Goal: Task Accomplishment & Management: Use online tool/utility

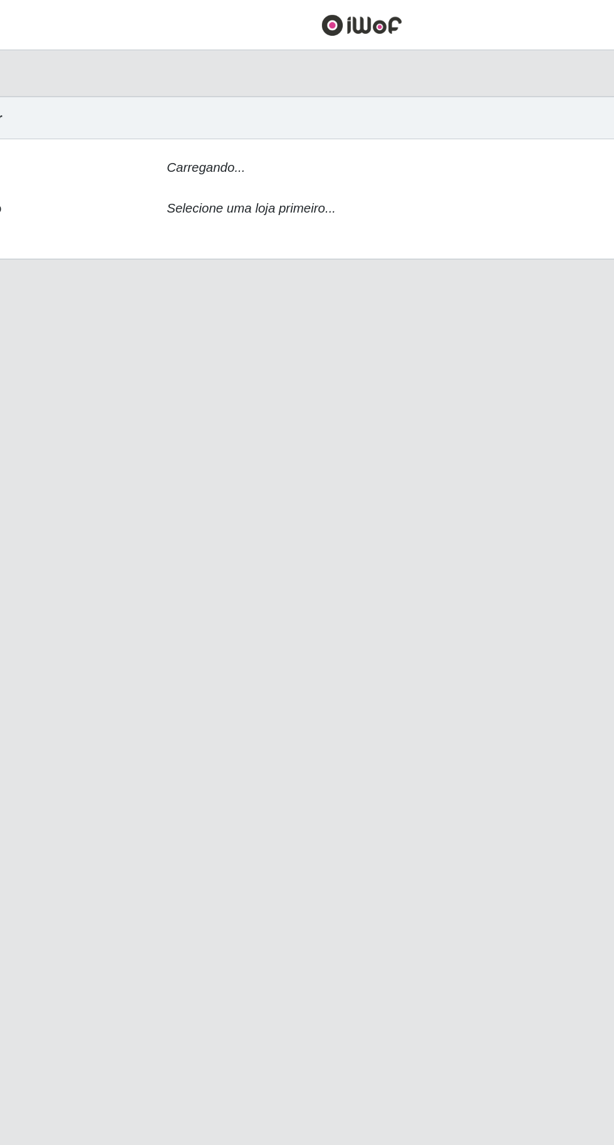
click at [204, 98] on div "[PERSON_NAME]... Função Selecione uma loja primeiro..." at bounding box center [307, 136] width 576 height 82
click at [204, 113] on icon "Carregando..." at bounding box center [201, 114] width 54 height 10
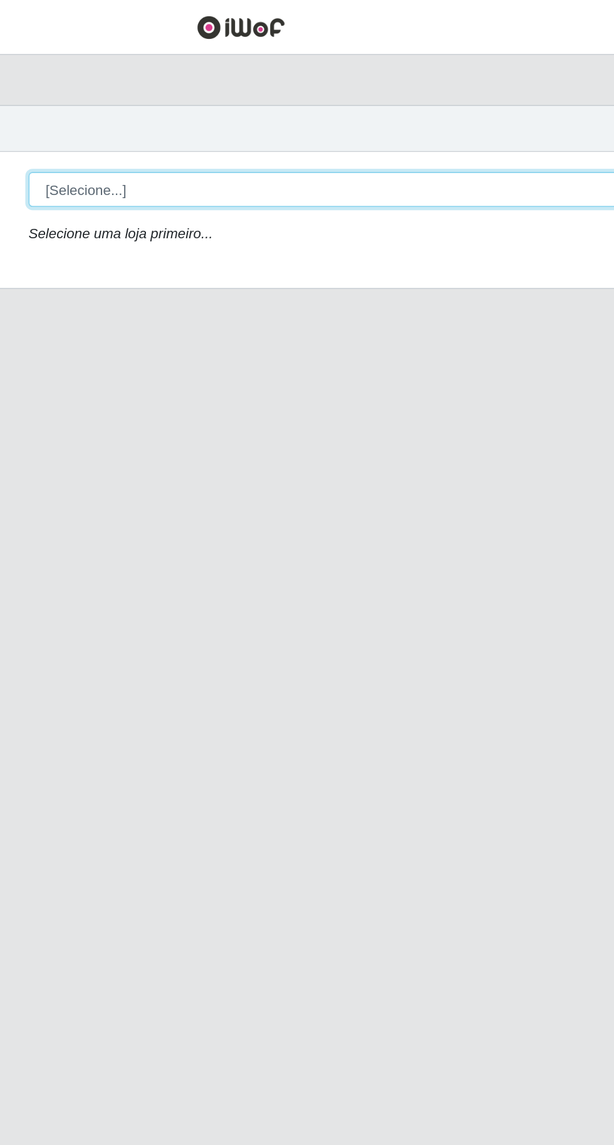
click at [210, 116] on select "[Selecione...] Extraplus - [GEOGRAPHIC_DATA] 03 - [GEOGRAPHIC_DATA]" at bounding box center [378, 119] width 408 height 22
select select "468"
click at [174, 108] on select "[Selecione...] Extraplus - [GEOGRAPHIC_DATA] 03 - [GEOGRAPHIC_DATA]" at bounding box center [378, 119] width 408 height 22
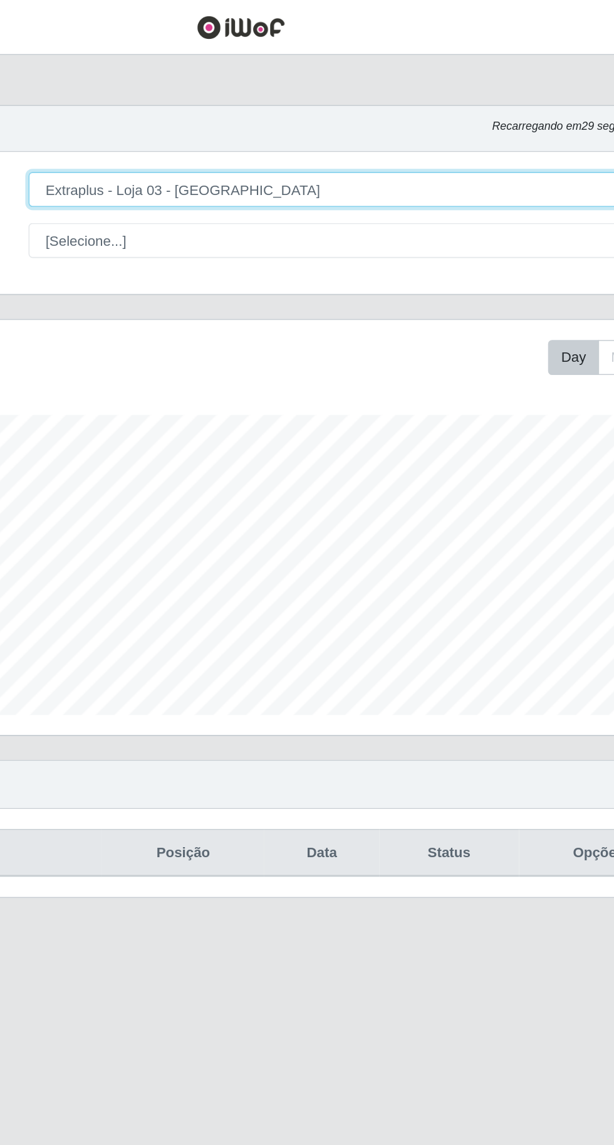
click at [203, 129] on select "[Selecione...] Extraplus - [GEOGRAPHIC_DATA] 03 - [GEOGRAPHIC_DATA]" at bounding box center [378, 119] width 408 height 22
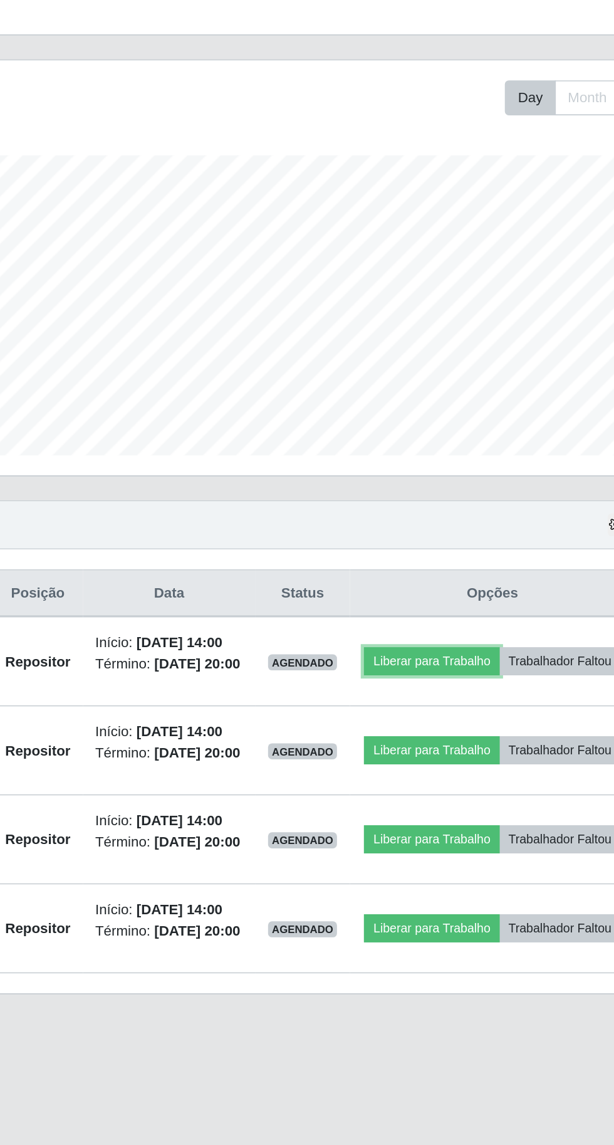
click at [497, 577] on button "Liberar para Trabalho" at bounding box center [454, 578] width 85 height 18
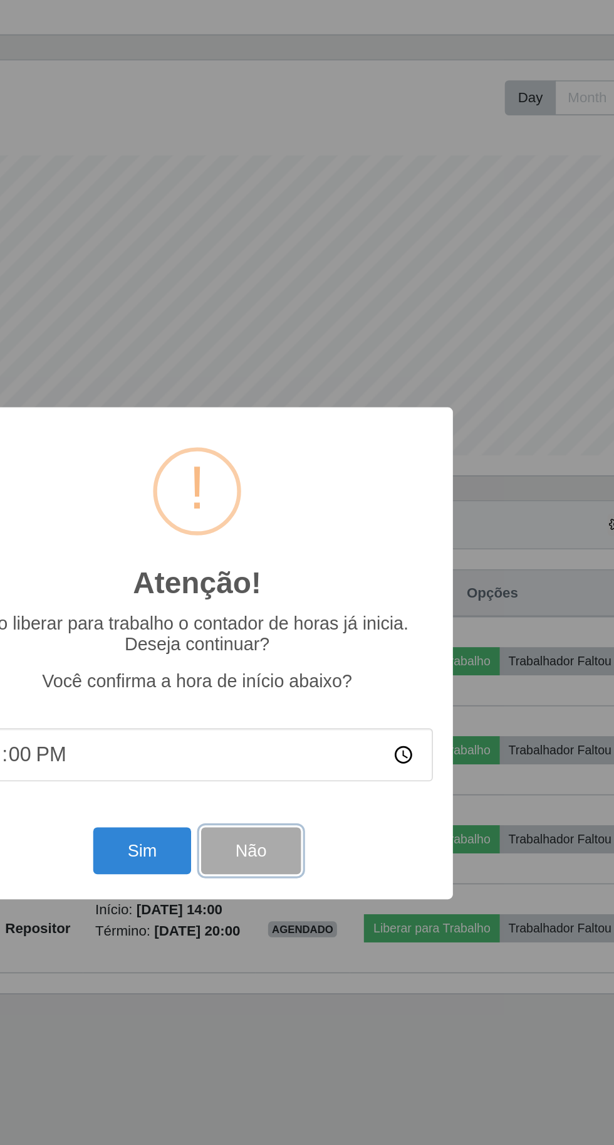
click at [360, 696] on button "Não" at bounding box center [341, 696] width 62 height 29
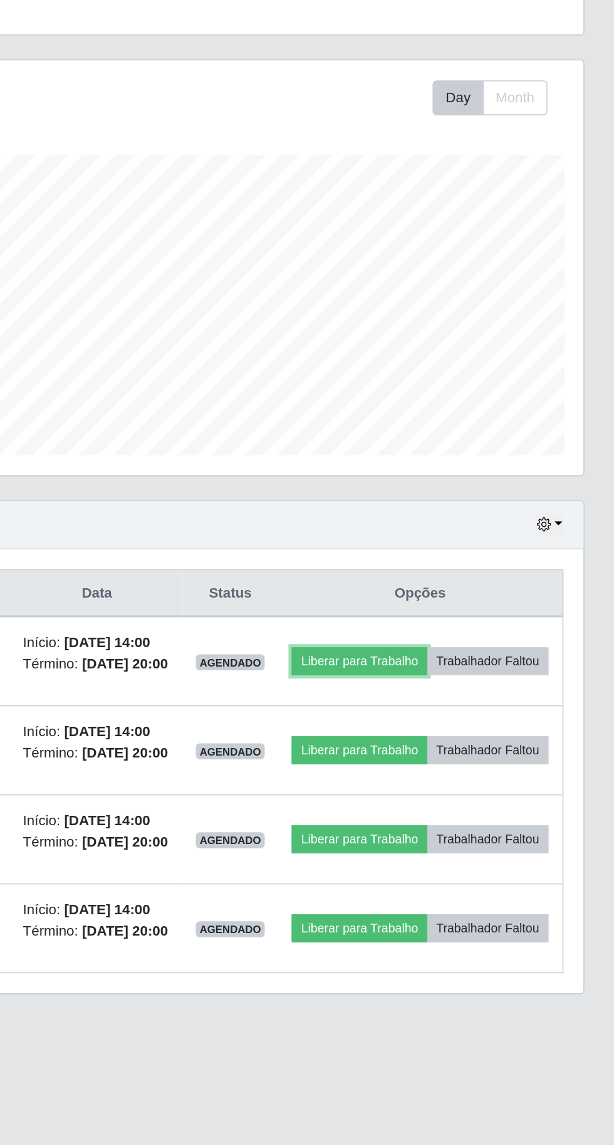
scroll to position [0, 0]
click at [497, 580] on button "Liberar para Trabalho" at bounding box center [454, 578] width 85 height 18
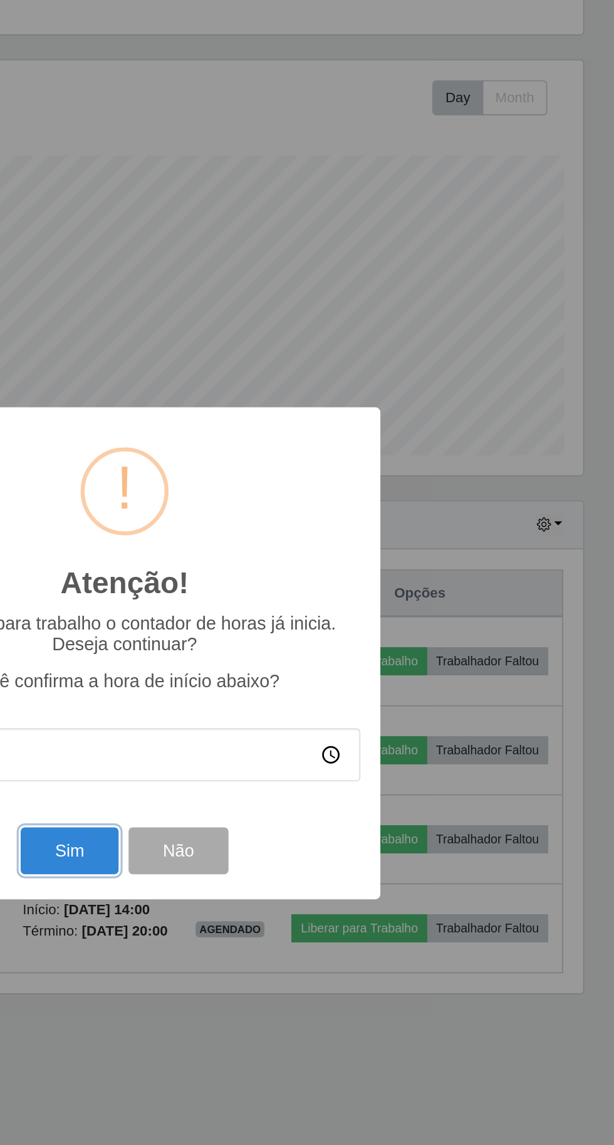
click at [281, 701] on button "Sim" at bounding box center [272, 696] width 61 height 29
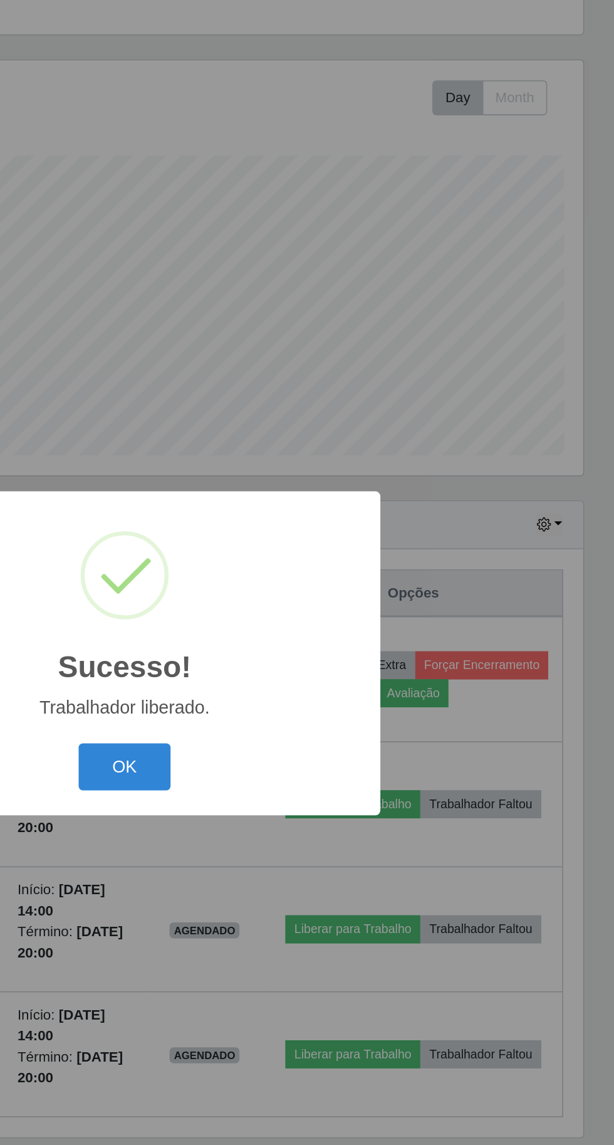
click at [307, 656] on button "OK" at bounding box center [307, 643] width 58 height 29
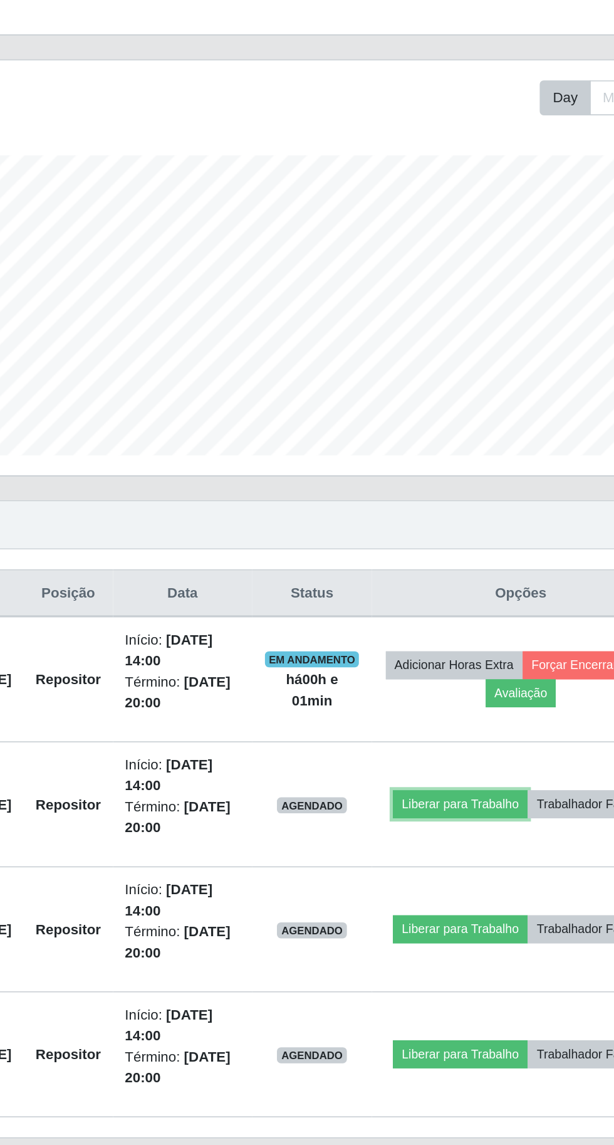
click at [493, 658] on button "Liberar para Trabalho" at bounding box center [450, 667] width 85 height 18
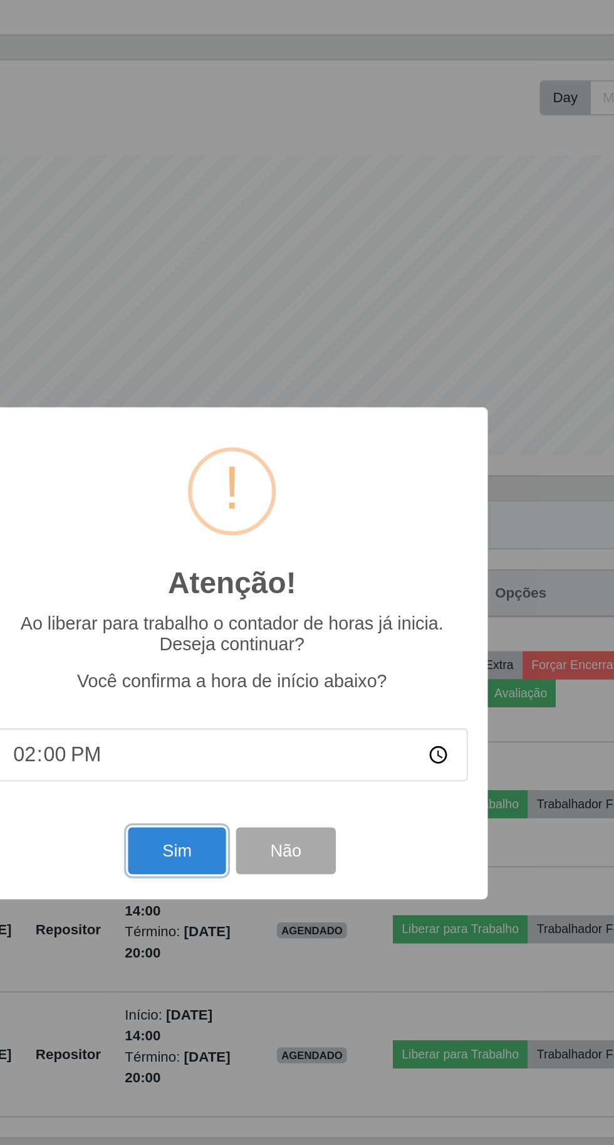
click at [271, 697] on button "Sim" at bounding box center [272, 696] width 61 height 29
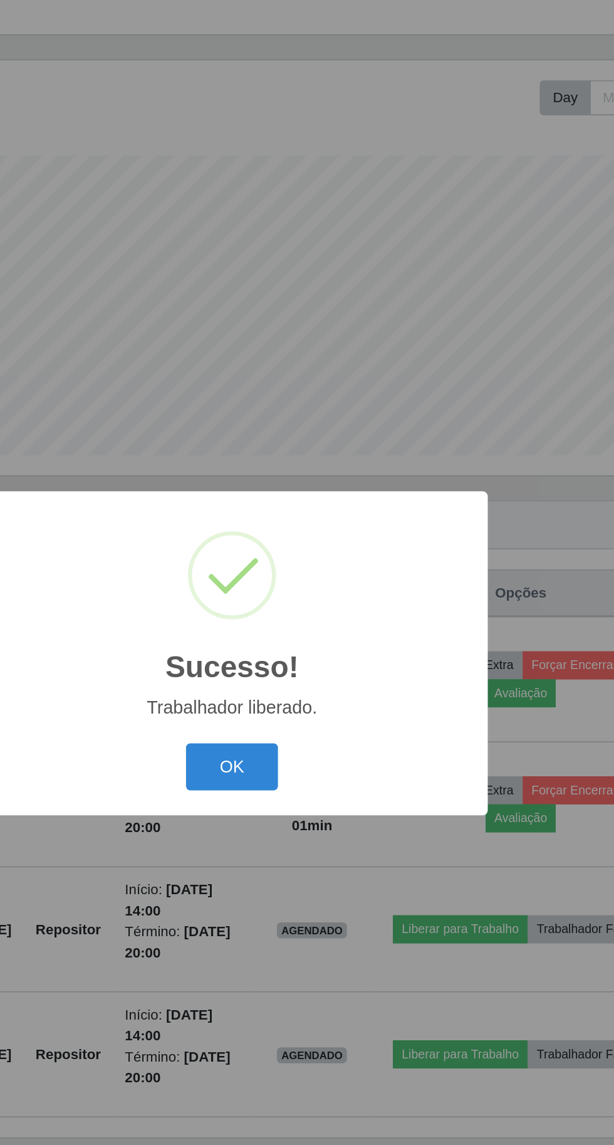
click at [305, 631] on button "OK" at bounding box center [307, 643] width 58 height 29
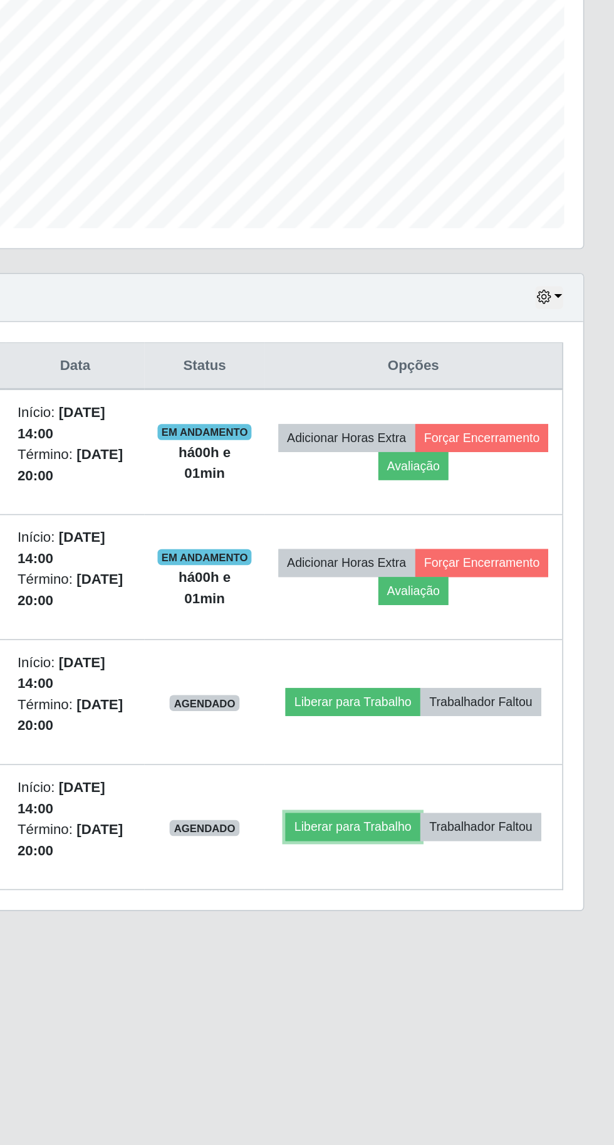
click at [493, 815] on button "Liberar para Trabalho" at bounding box center [450, 824] width 85 height 18
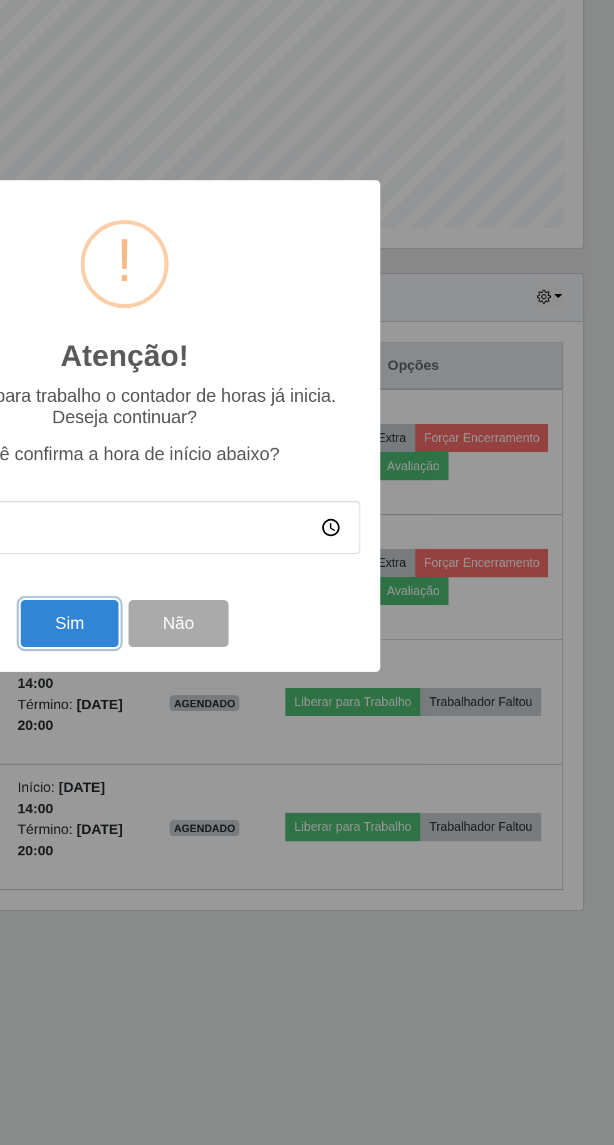
click at [290, 711] on button "Sim" at bounding box center [272, 696] width 61 height 29
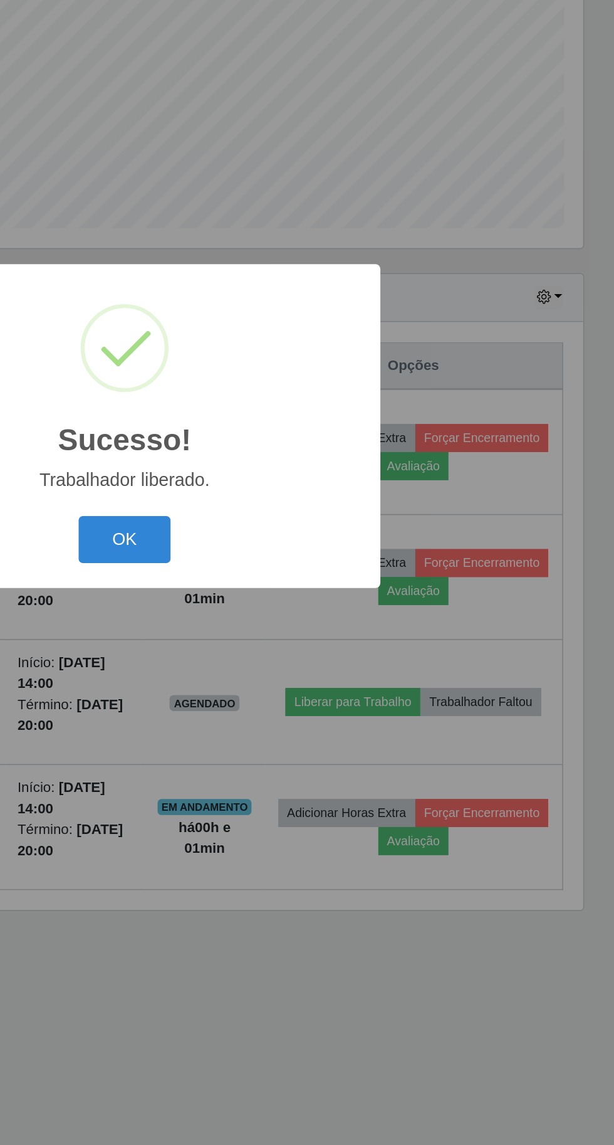
click at [318, 658] on button "OK" at bounding box center [307, 643] width 58 height 29
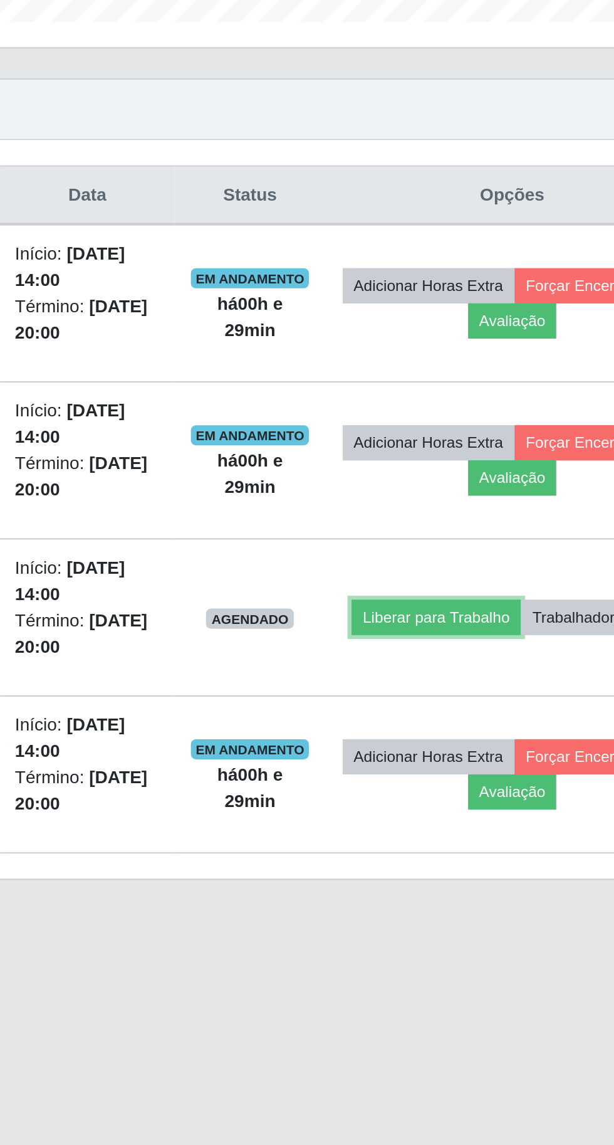
click at [488, 737] on button "Liberar para Trabalho" at bounding box center [450, 746] width 85 height 18
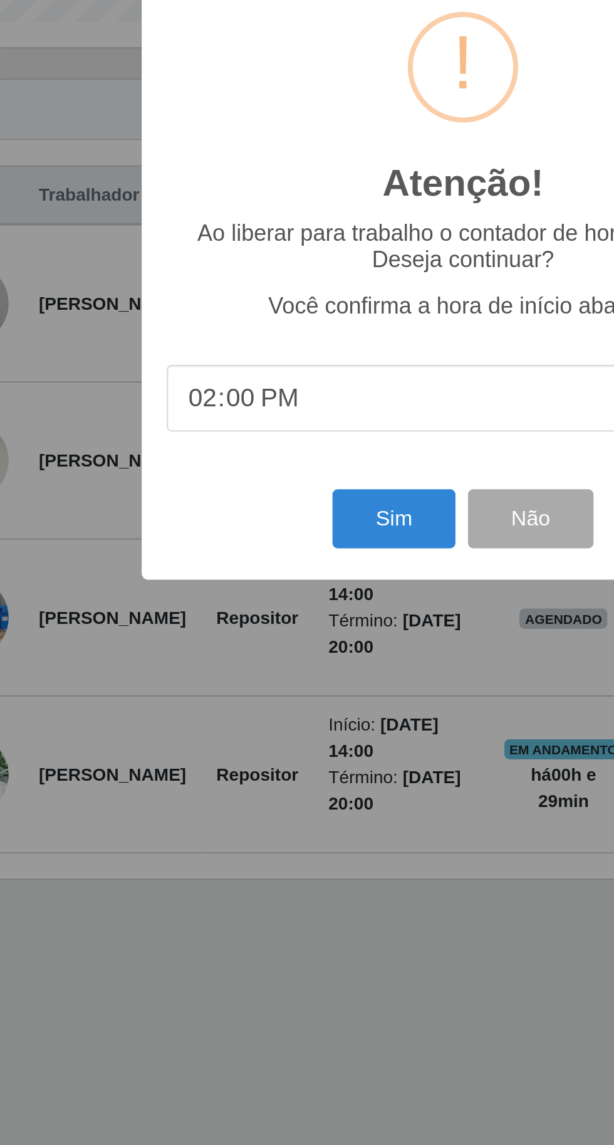
click at [264, 653] on input "14:00" at bounding box center [307, 635] width 296 height 33
type input "14:30"
click at [265, 711] on button "Sim" at bounding box center [272, 696] width 61 height 29
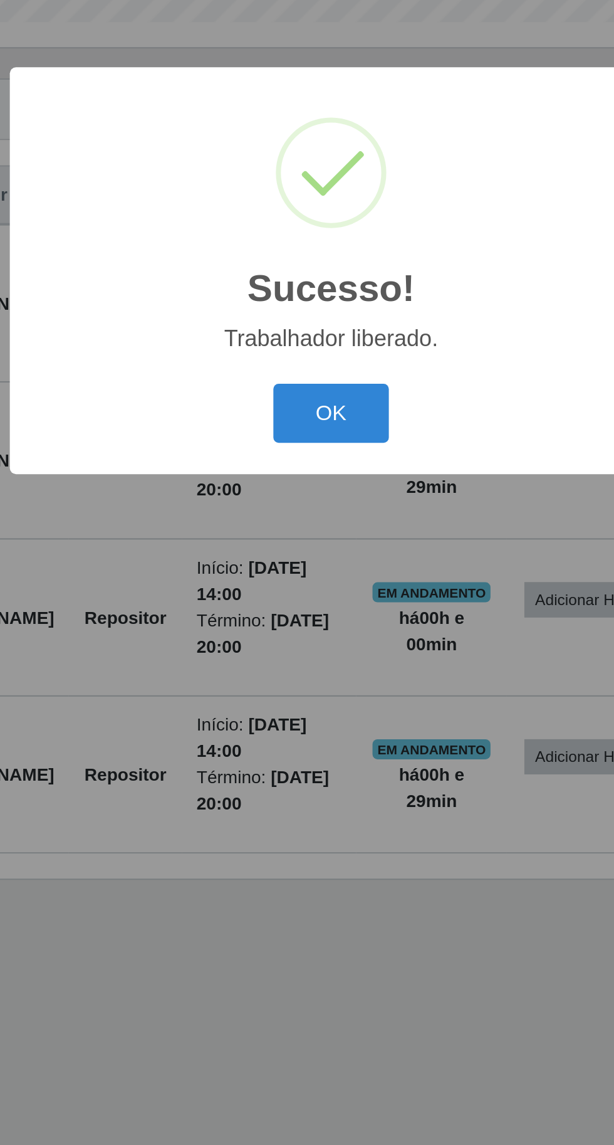
click at [301, 658] on button "OK" at bounding box center [307, 643] width 58 height 29
